Goal: Task Accomplishment & Management: Complete application form

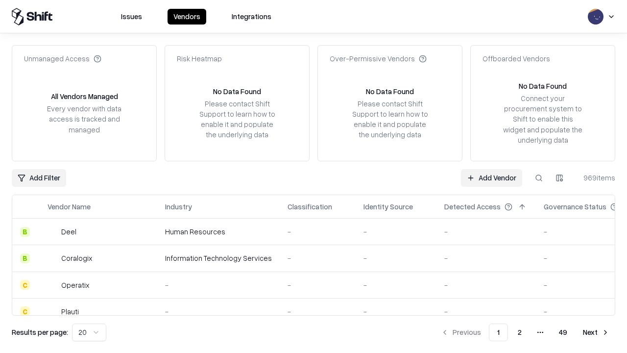
click at [491, 177] on link "Add Vendor" at bounding box center [491, 178] width 61 height 18
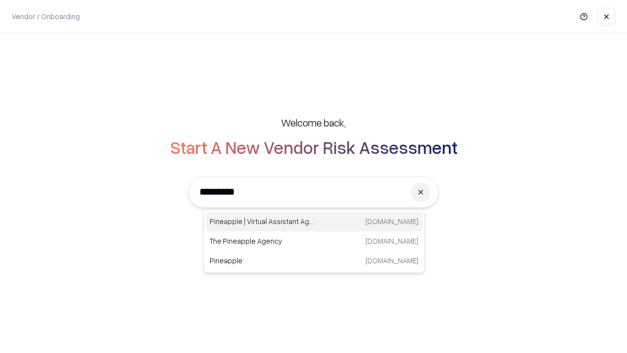
click at [314, 221] on div "Pineapple | Virtual Assistant Agency trypineapple.com" at bounding box center [314, 222] width 216 height 20
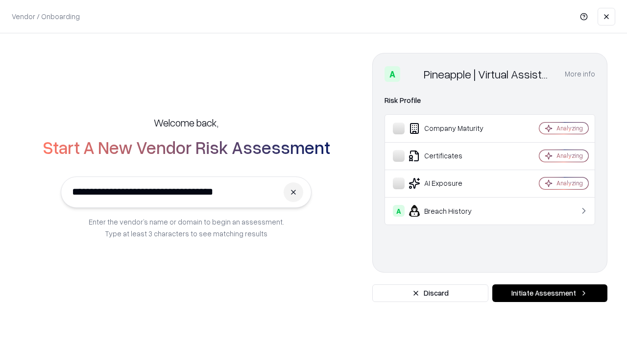
type input "**********"
click at [549, 293] on button "Initiate Assessment" at bounding box center [549, 293] width 115 height 18
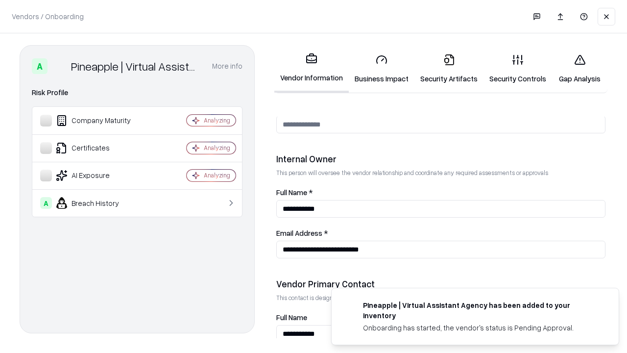
scroll to position [507, 0]
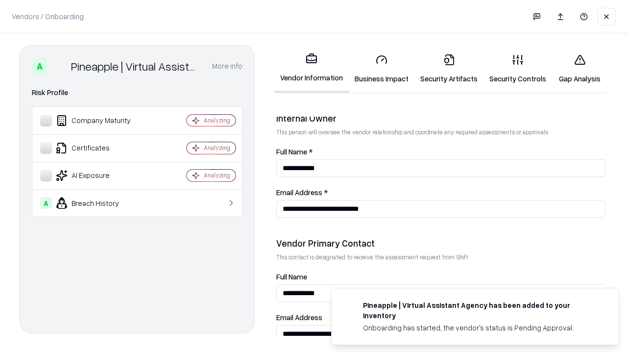
click at [381, 69] on link "Business Impact" at bounding box center [382, 69] width 66 height 46
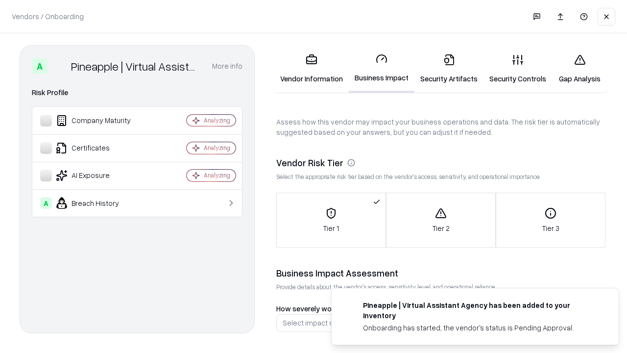
click at [448, 69] on link "Security Artifacts" at bounding box center [448, 69] width 69 height 46
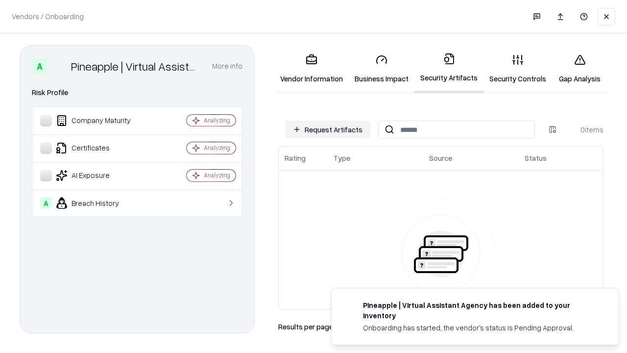
click at [328, 129] on button "Request Artifacts" at bounding box center [327, 129] width 85 height 18
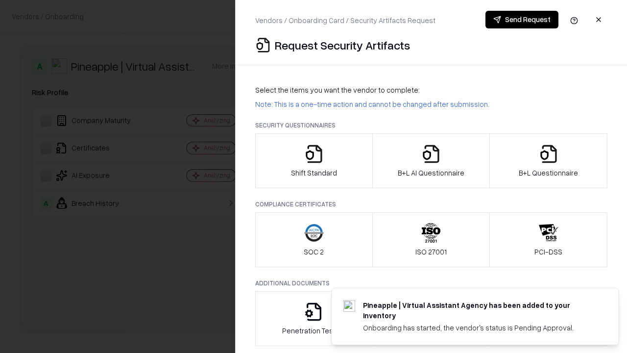
click at [313, 161] on icon "button" at bounding box center [314, 154] width 20 height 20
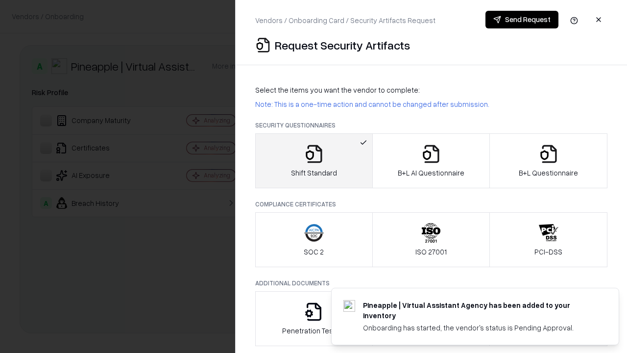
click at [521, 20] on button "Send Request" at bounding box center [521, 20] width 73 height 18
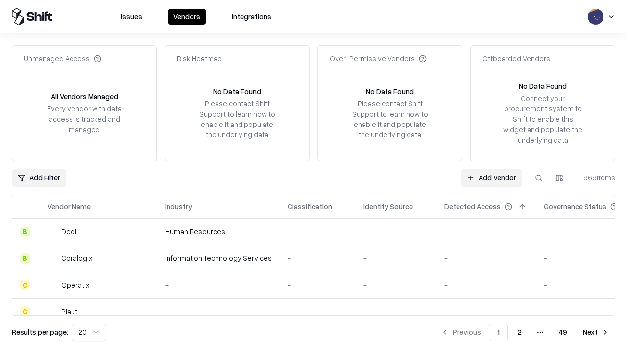
click at [539, 177] on button at bounding box center [539, 178] width 18 height 18
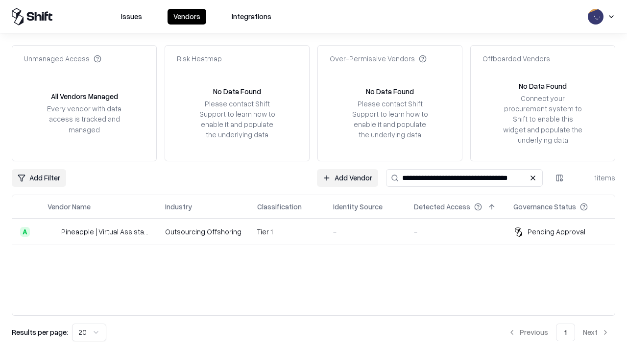
type input "**********"
click at [319, 231] on td "Tier 1" at bounding box center [287, 231] width 76 height 26
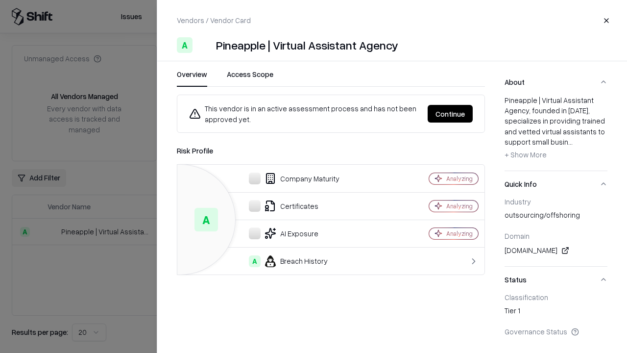
click at [450, 114] on button "Continue" at bounding box center [449, 114] width 45 height 18
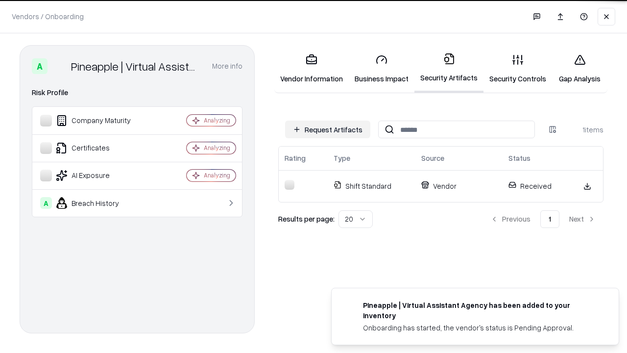
click at [579, 69] on link "Gap Analysis" at bounding box center [579, 69] width 55 height 46
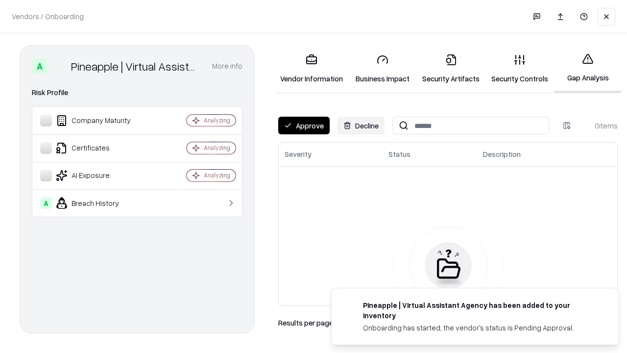
click at [304, 125] on button "Approve" at bounding box center [303, 126] width 51 height 18
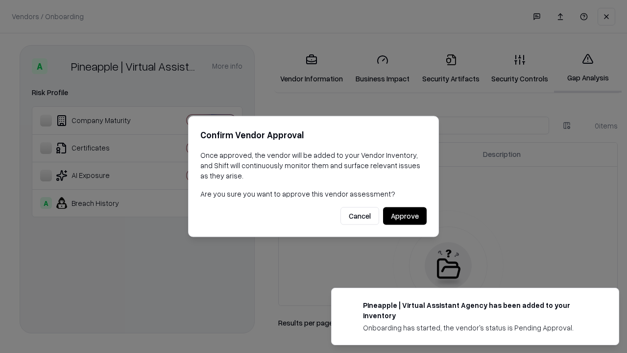
click at [404, 215] on button "Approve" at bounding box center [405, 216] width 44 height 18
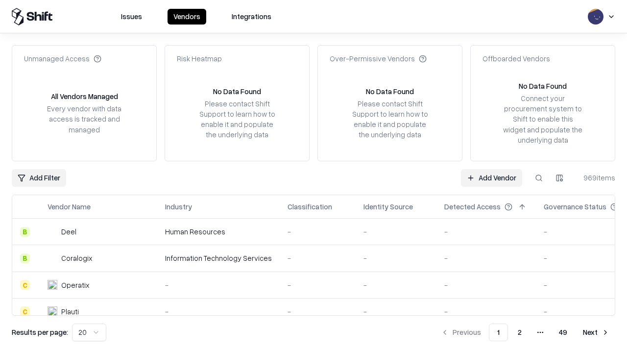
type input "**********"
click at [491, 177] on link "Add Vendor" at bounding box center [491, 178] width 61 height 18
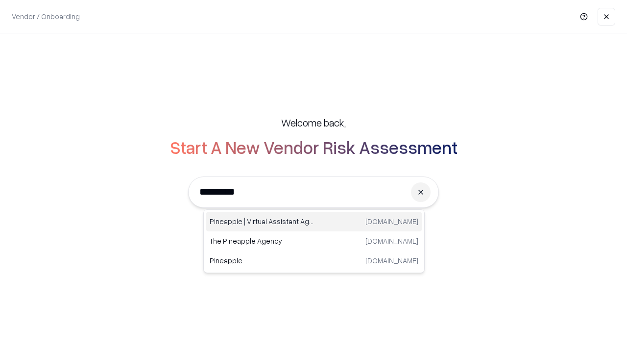
click at [314, 221] on div "Pineapple | Virtual Assistant Agency trypineapple.com" at bounding box center [314, 222] width 216 height 20
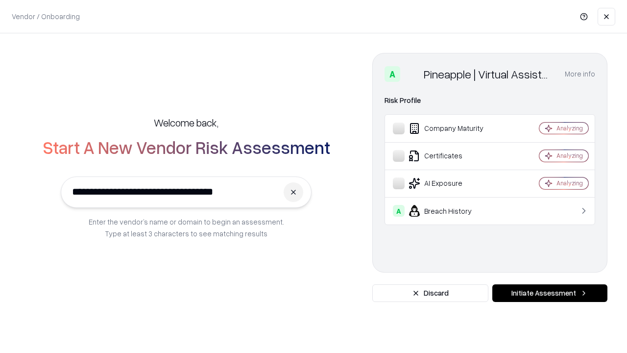
type input "**********"
click at [549, 293] on button "Initiate Assessment" at bounding box center [549, 293] width 115 height 18
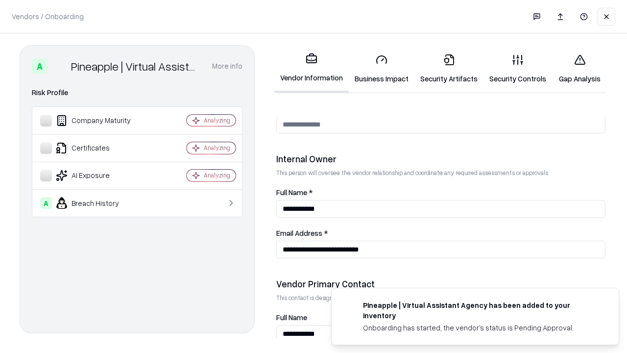
scroll to position [507, 0]
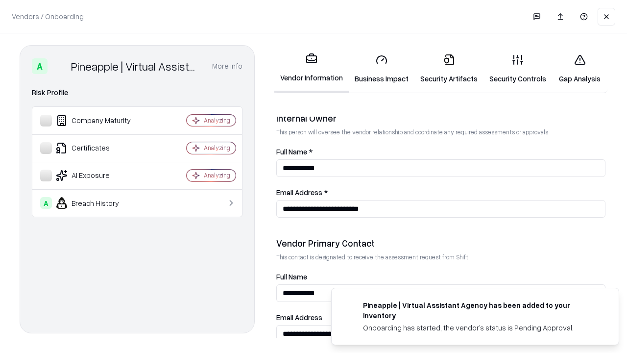
click at [579, 69] on link "Gap Analysis" at bounding box center [579, 69] width 55 height 46
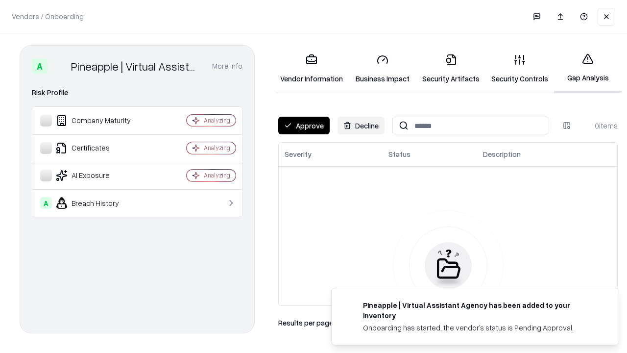
click at [304, 125] on button "Approve" at bounding box center [303, 126] width 51 height 18
